Goal: Communication & Community: Participate in discussion

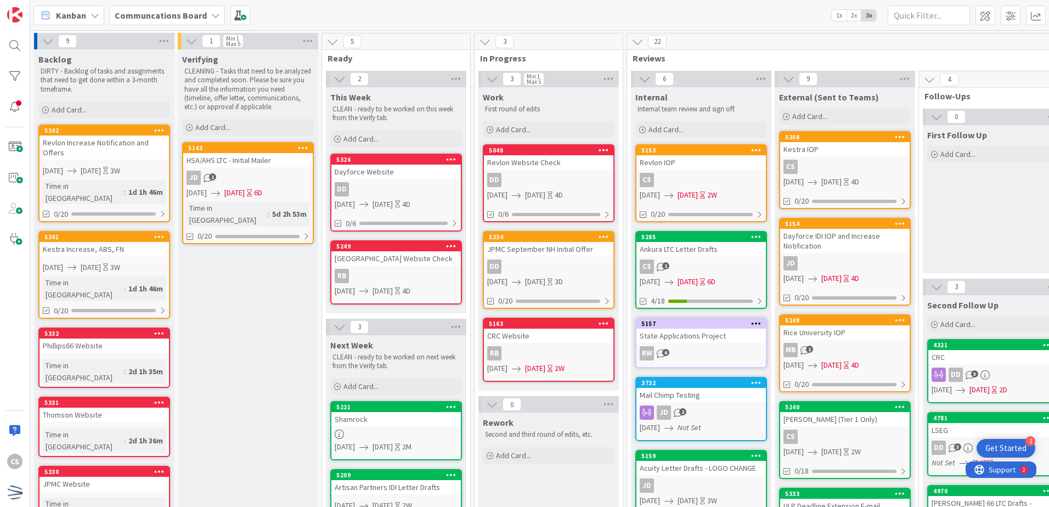
scroll to position [110, 0]
